Goal: Navigation & Orientation: Find specific page/section

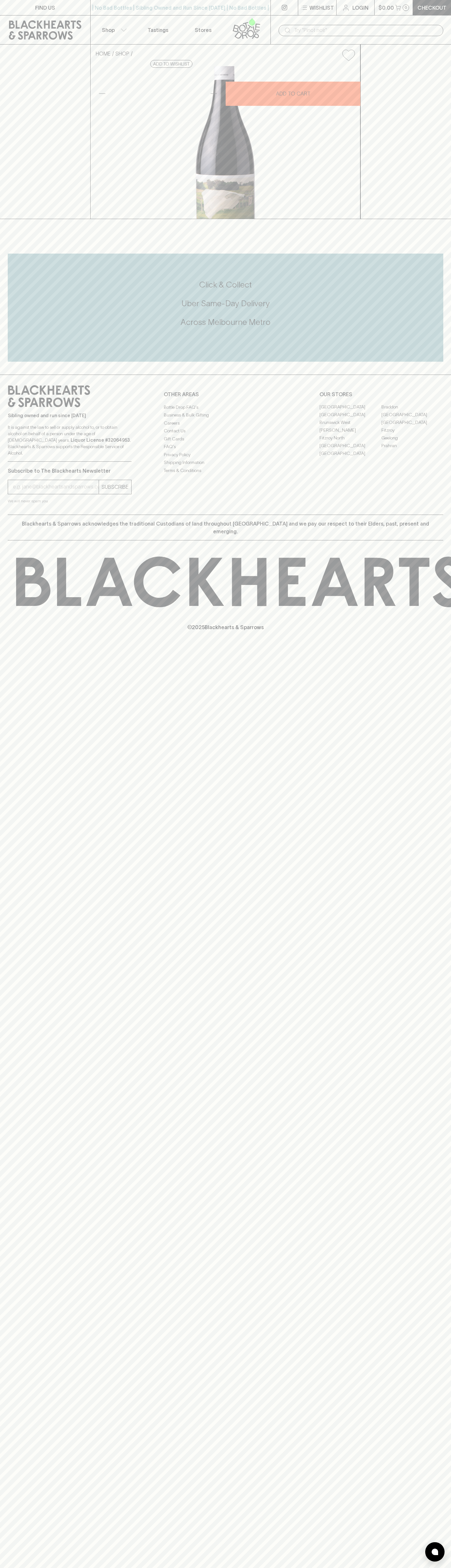
click at [310, 19] on div "​" at bounding box center [361, 30] width 180 height 29
click at [442, 849] on div "FIND US | No Bad Bottles | Sibling Owned and Run Since [DATE] | No Bad Bottles …" at bounding box center [225, 784] width 451 height 1568
click at [379, 1567] on html "FIND US | No Bad Bottles | Sibling Owned and Run Since [DATE] | No Bad Bottles …" at bounding box center [225, 784] width 451 height 1568
click at [15, 361] on div "Click & Collect Uber Same-Day Delivery Across [GEOGRAPHIC_DATA] Metro" at bounding box center [226, 308] width 436 height 108
